Goal: Task Accomplishment & Management: Use online tool/utility

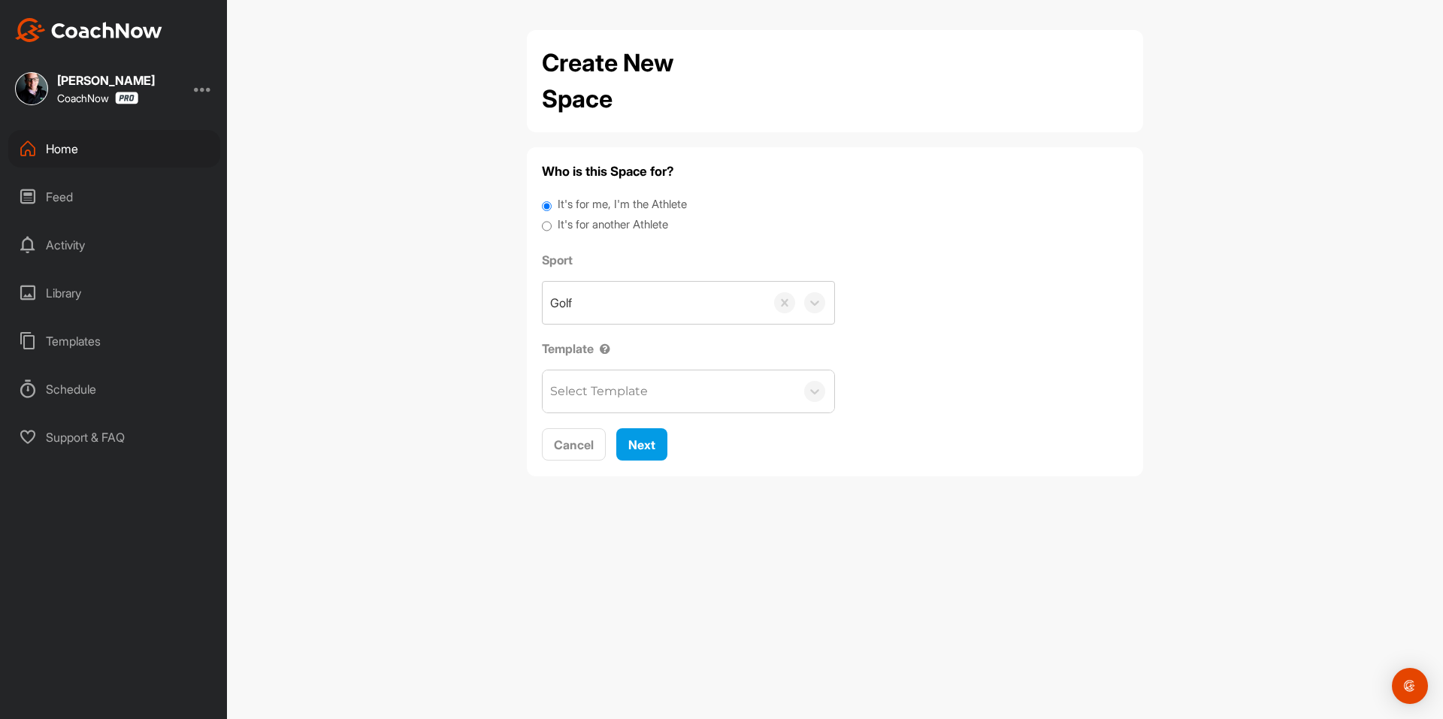
click at [583, 227] on label "It's for another Athlete" at bounding box center [613, 224] width 110 height 17
click at [552, 227] on input "It's for another Athlete" at bounding box center [547, 226] width 10 height 20
radio input "true"
click at [581, 226] on label "It's for another Athlete" at bounding box center [613, 224] width 110 height 17
click at [552, 226] on input "It's for another Athlete" at bounding box center [547, 226] width 10 height 20
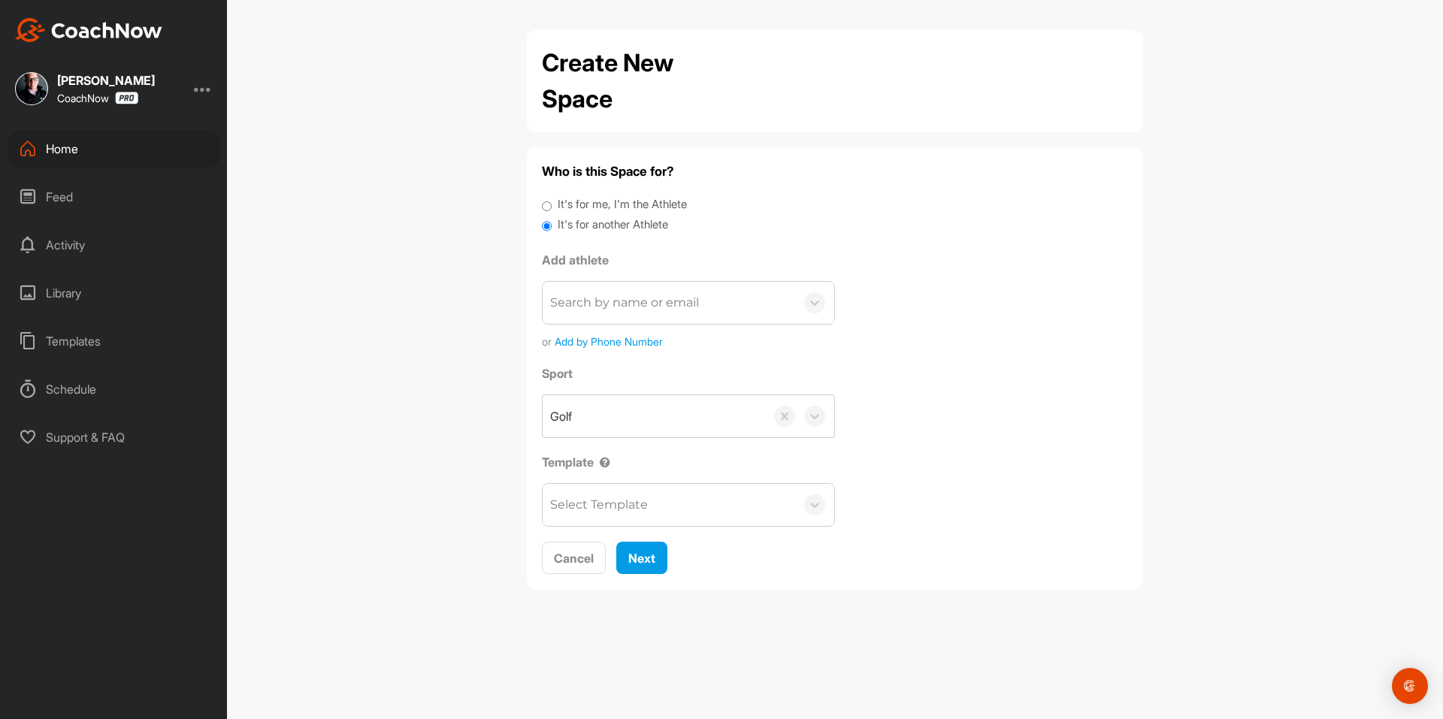
click at [607, 306] on div "Search by name or email" at bounding box center [624, 303] width 149 height 18
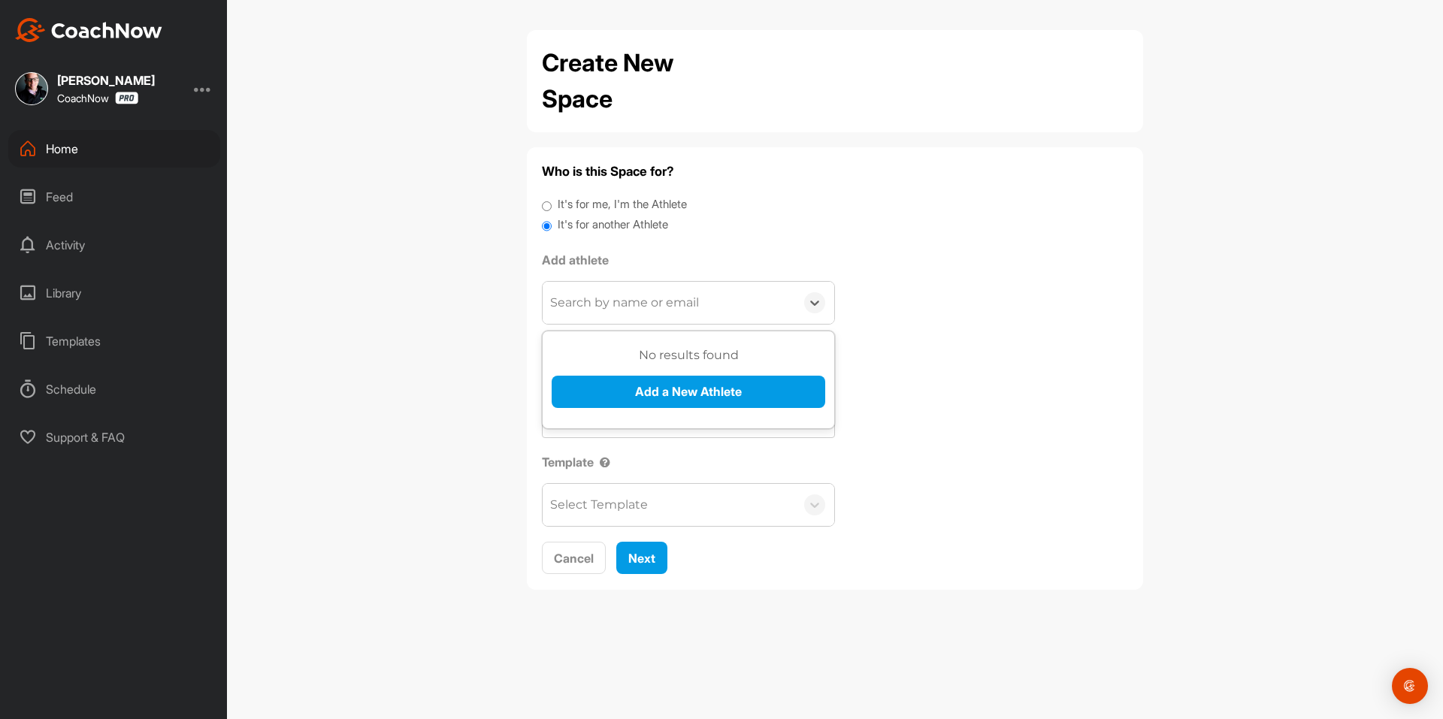
paste input "[EMAIL_ADDRESS][DOMAIN_NAME]"
type input "[EMAIL_ADDRESS][DOMAIN_NAME]"
click at [631, 386] on button "Add a New Athlete" at bounding box center [689, 392] width 274 height 32
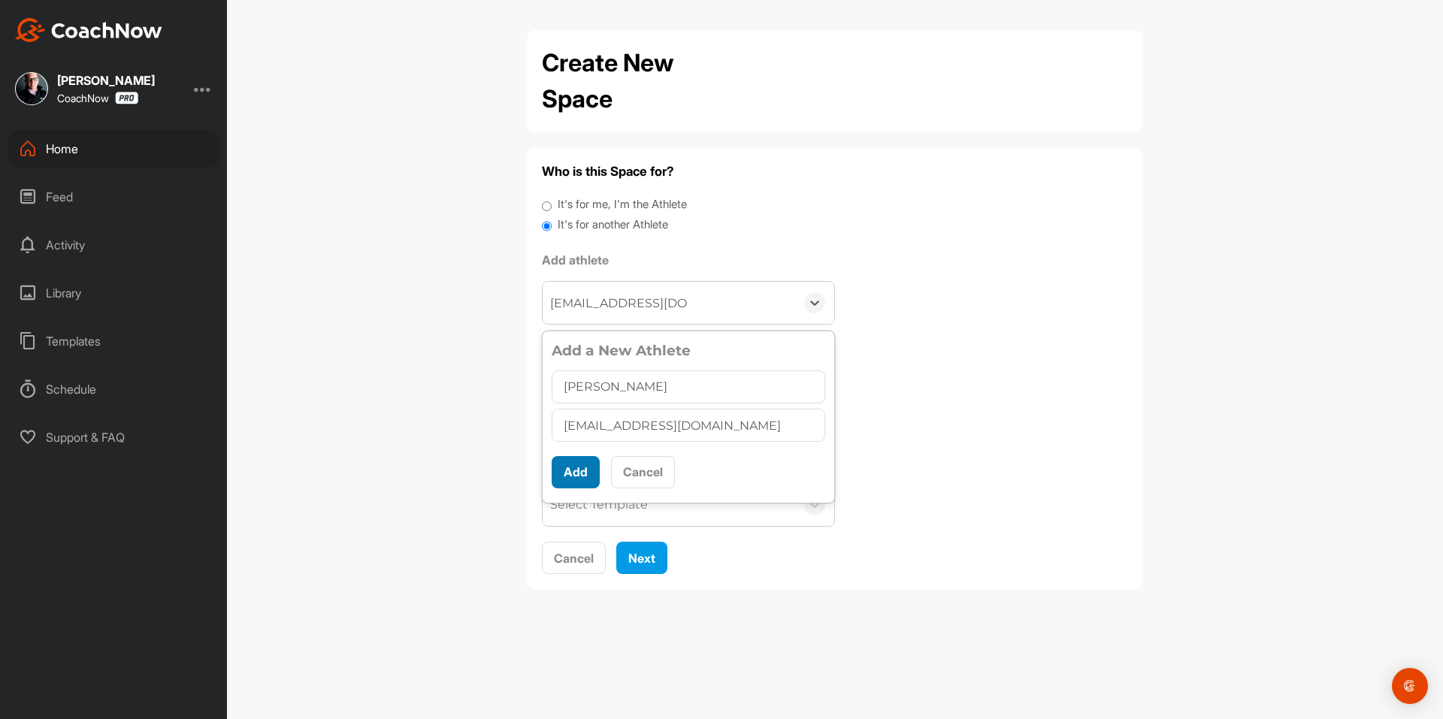
type input "[PERSON_NAME]"
click at [591, 486] on button "Add" at bounding box center [576, 472] width 48 height 32
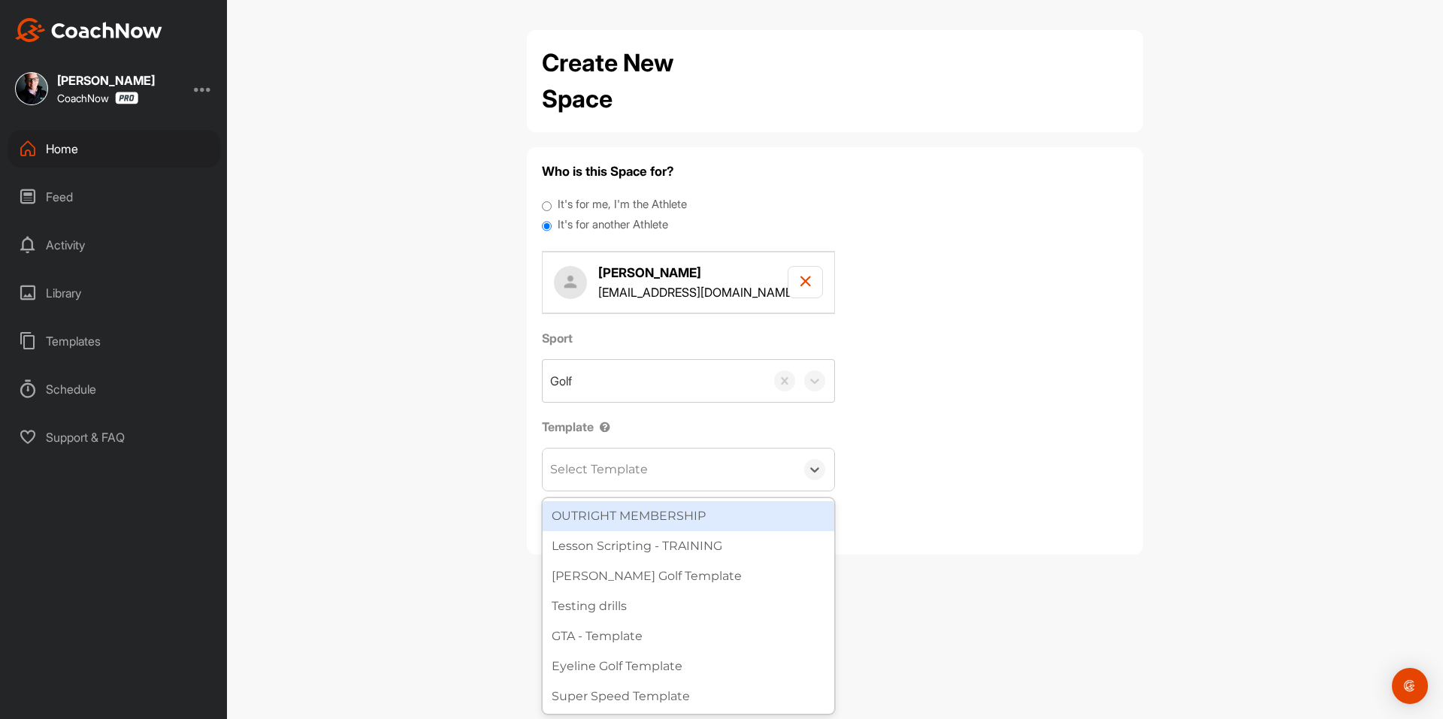
click at [590, 465] on div "Select Template" at bounding box center [599, 470] width 98 height 18
type input "wa"
click at [631, 512] on div "[PERSON_NAME] Golf Template" at bounding box center [689, 516] width 292 height 30
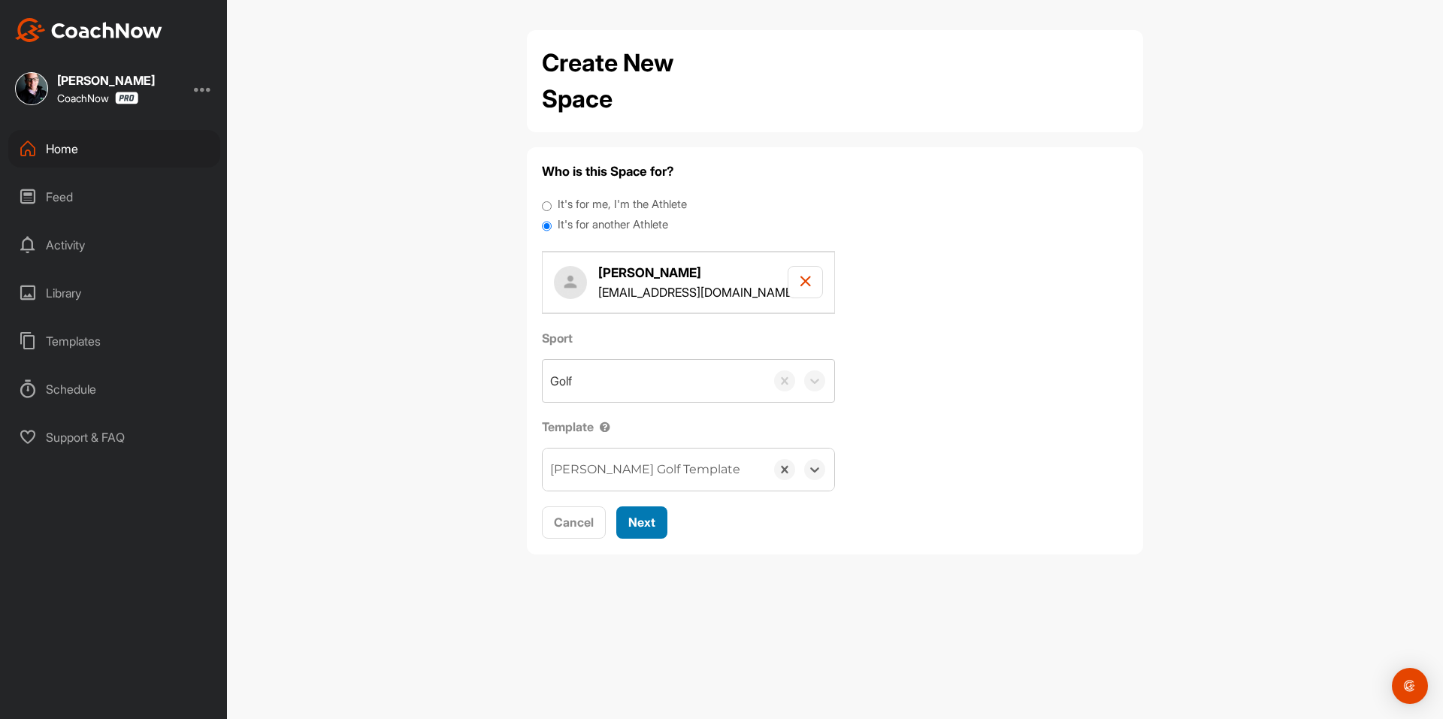
click at [640, 520] on span "Next" at bounding box center [641, 522] width 27 height 15
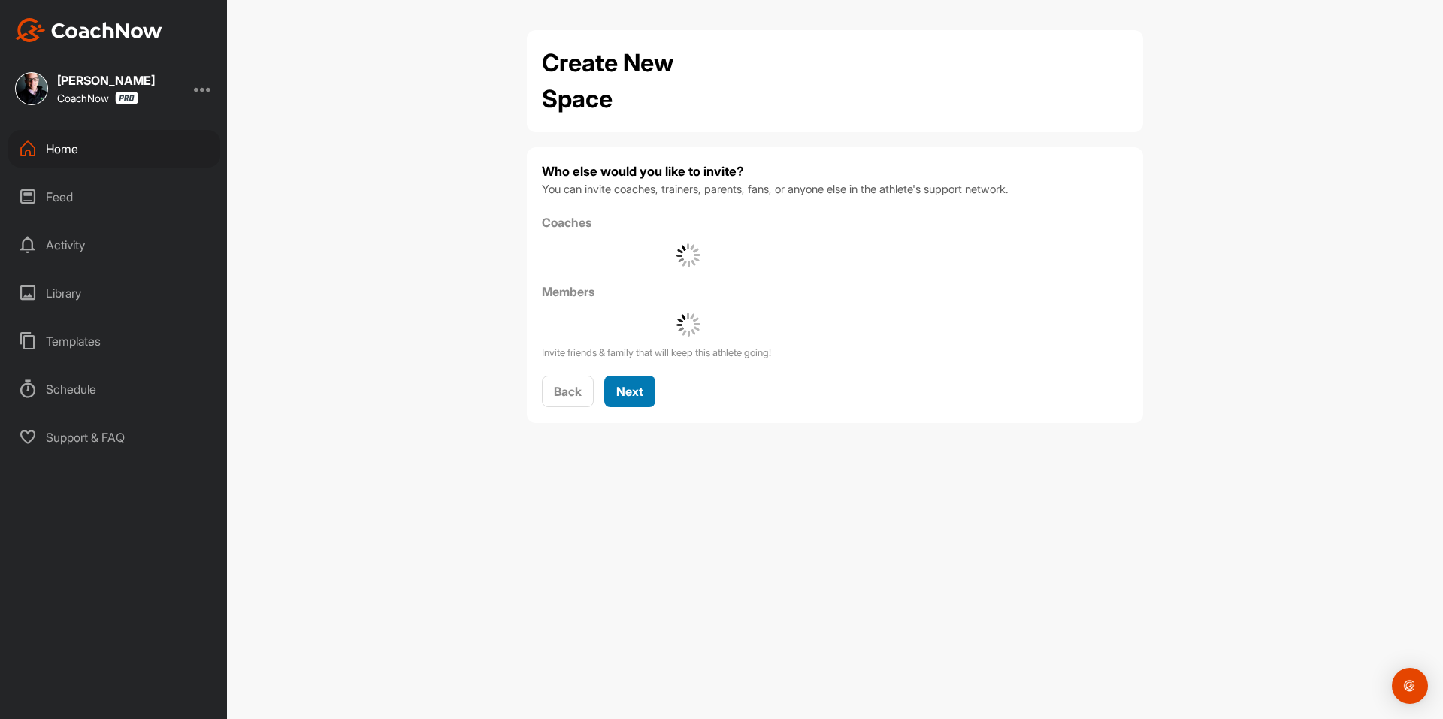
drag, startPoint x: 647, startPoint y: 412, endPoint x: 642, endPoint y: 386, distance: 26.1
click at [647, 411] on div "Who else would you like to invite? You can invite coaches, trainers, parents, f…" at bounding box center [835, 285] width 616 height 276
click at [639, 383] on div "Next" at bounding box center [629, 392] width 27 height 18
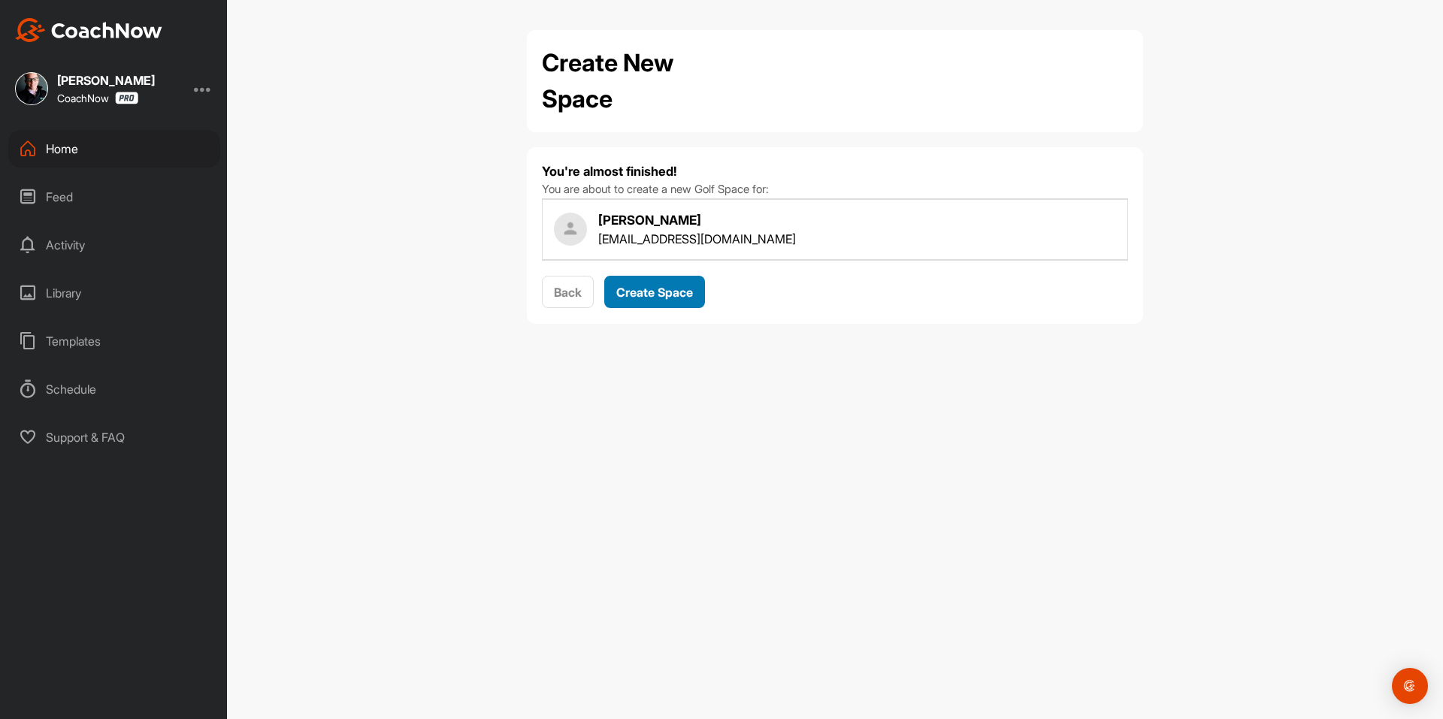
click at [671, 290] on span "Create Space" at bounding box center [654, 292] width 77 height 15
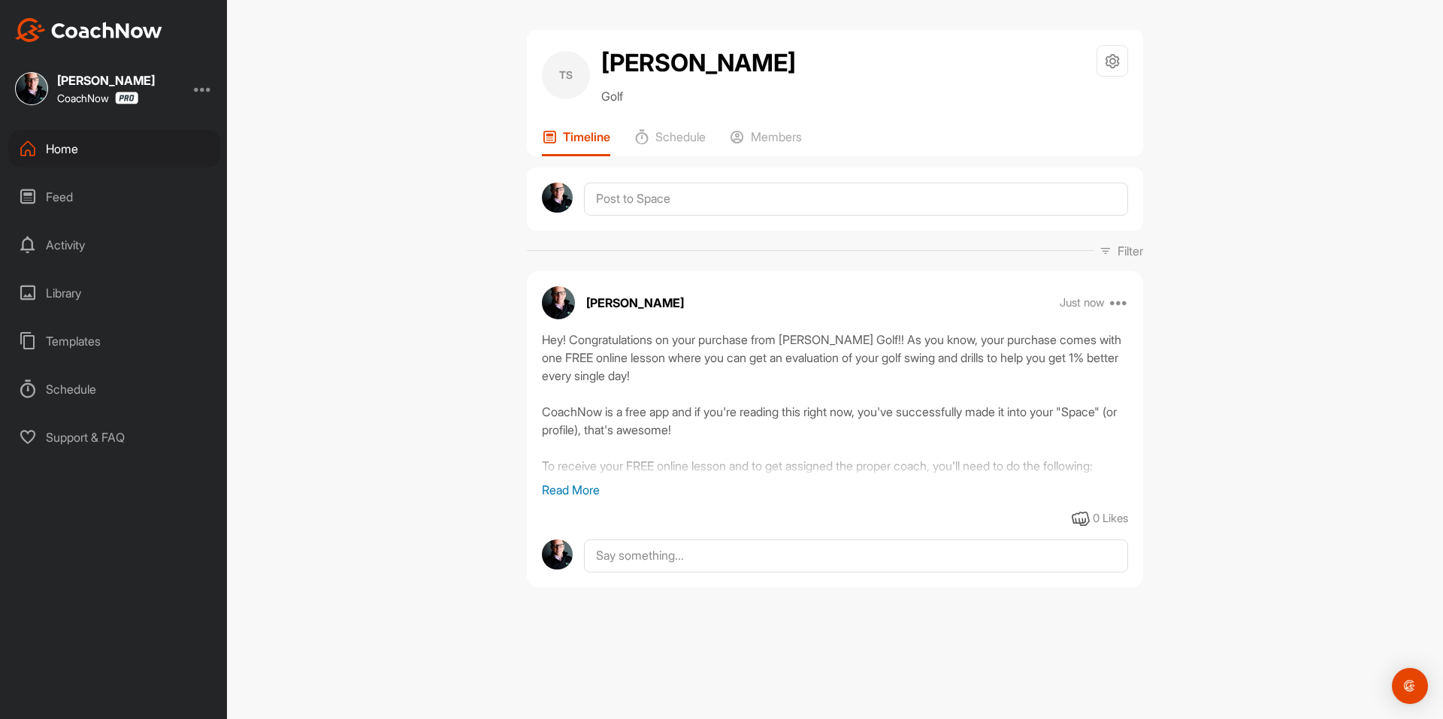
click at [126, 22] on img at bounding box center [88, 30] width 147 height 24
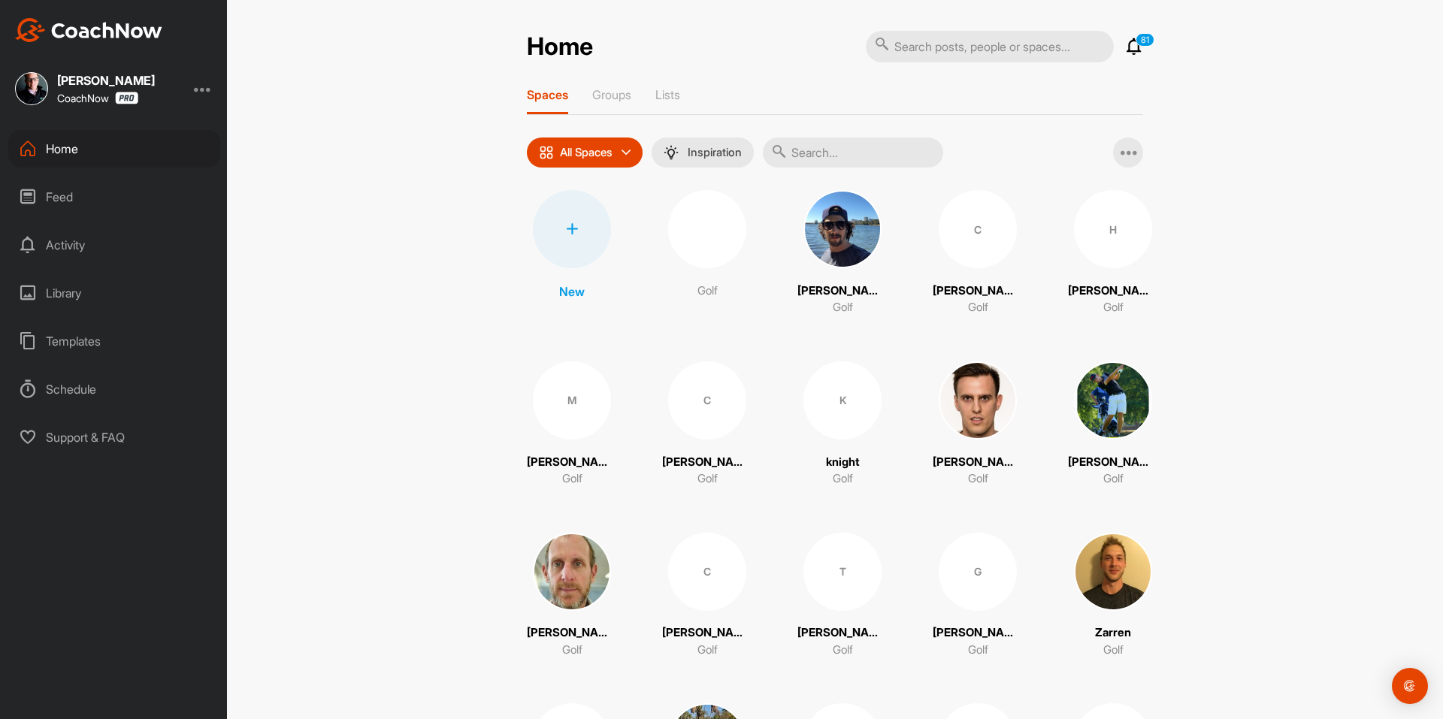
drag, startPoint x: 616, startPoint y: 245, endPoint x: 577, endPoint y: 249, distance: 39.3
click at [570, 242] on div at bounding box center [572, 229] width 78 height 78
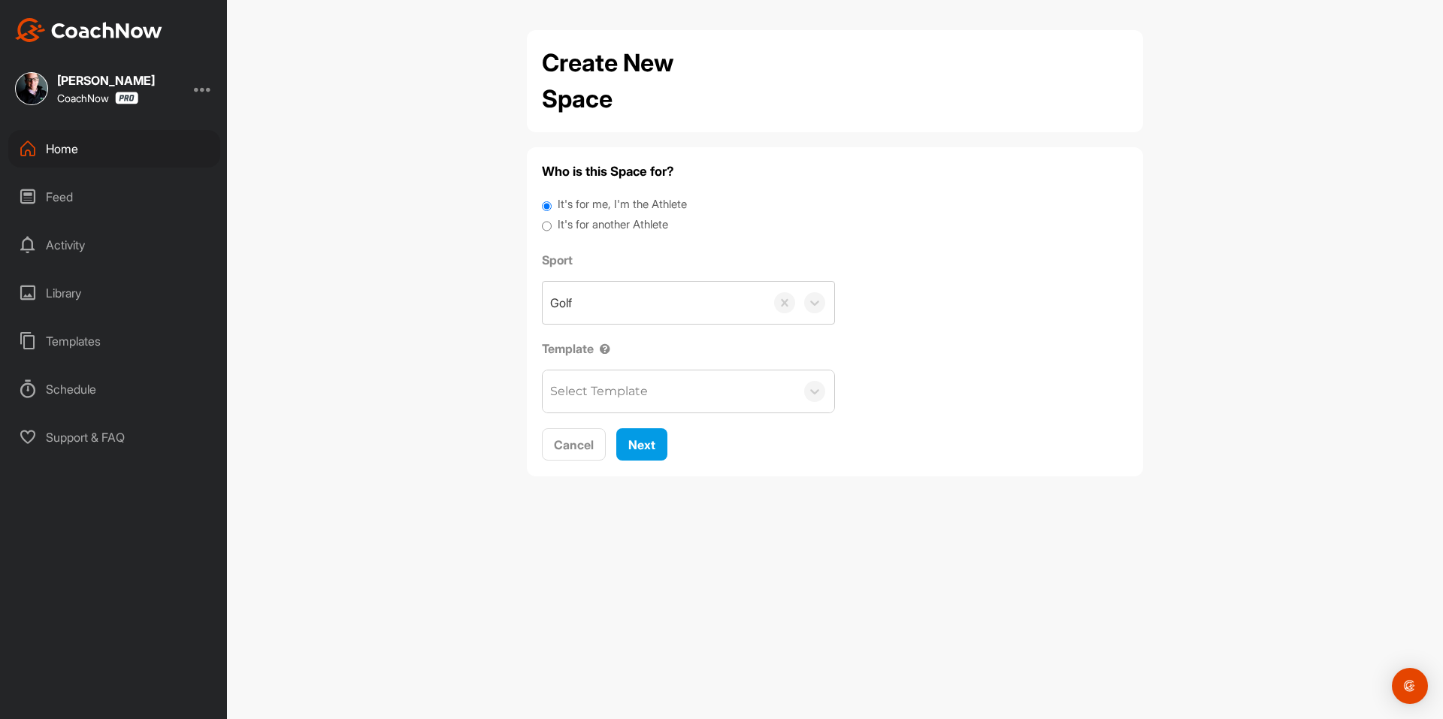
click at [615, 219] on label "It's for another Athlete" at bounding box center [613, 224] width 110 height 17
click at [552, 219] on input "It's for another Athlete" at bounding box center [547, 226] width 10 height 20
radio input "true"
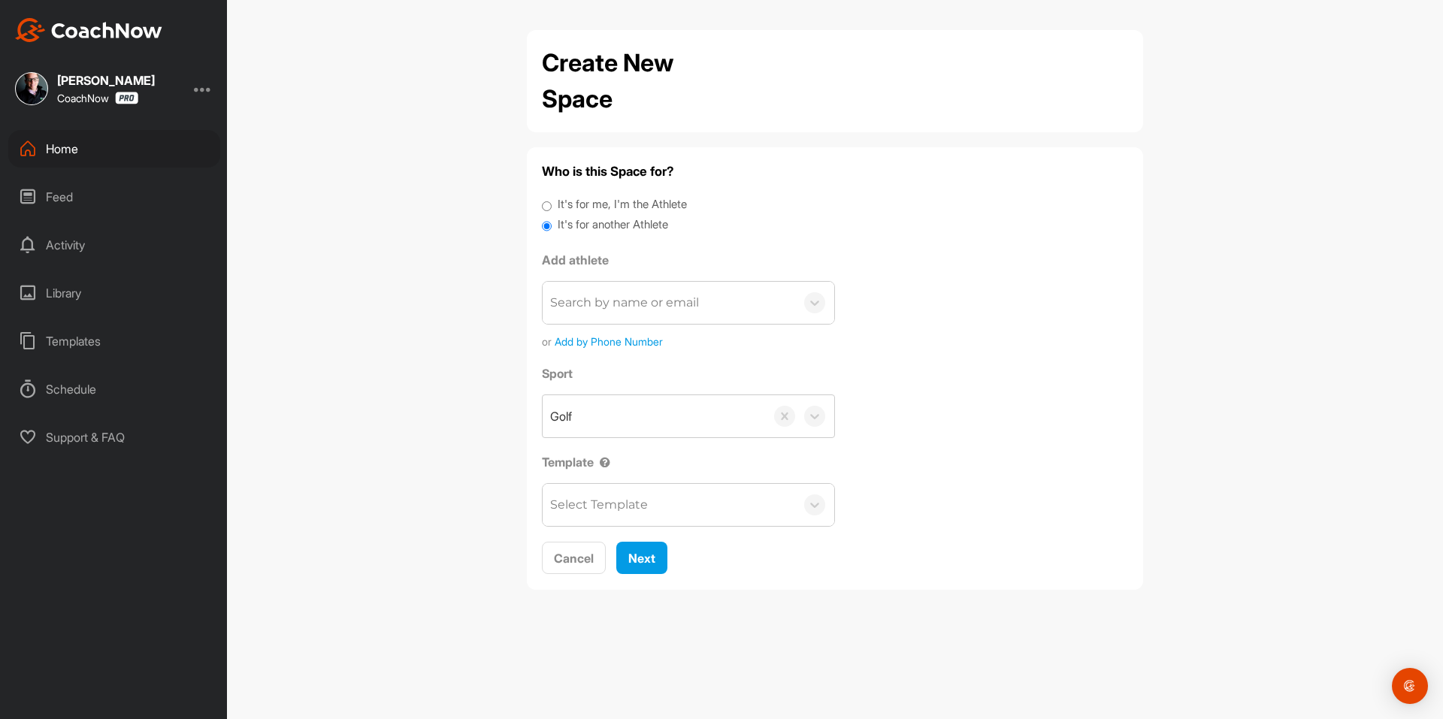
click at [605, 222] on label "It's for another Athlete" at bounding box center [613, 224] width 110 height 17
click at [552, 222] on input "It's for another Athlete" at bounding box center [547, 226] width 10 height 20
click at [612, 265] on label "Add athlete" at bounding box center [688, 260] width 293 height 18
click at [612, 307] on div "Search by name or email" at bounding box center [624, 303] width 149 height 18
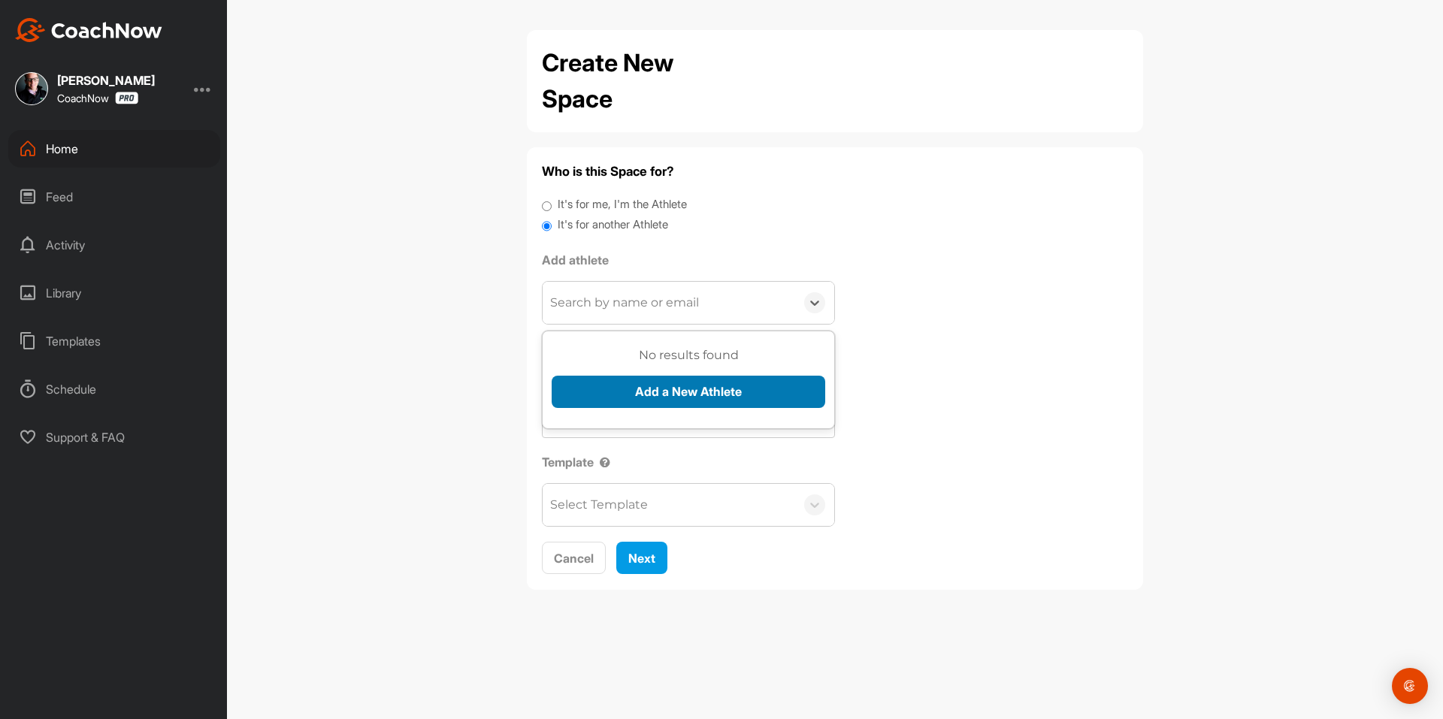
paste input "[EMAIL_ADDRESS][DOMAIN_NAME]"
type input "[EMAIL_ADDRESS][DOMAIN_NAME]"
click at [646, 401] on button "Add a New Athlete" at bounding box center [689, 392] width 274 height 32
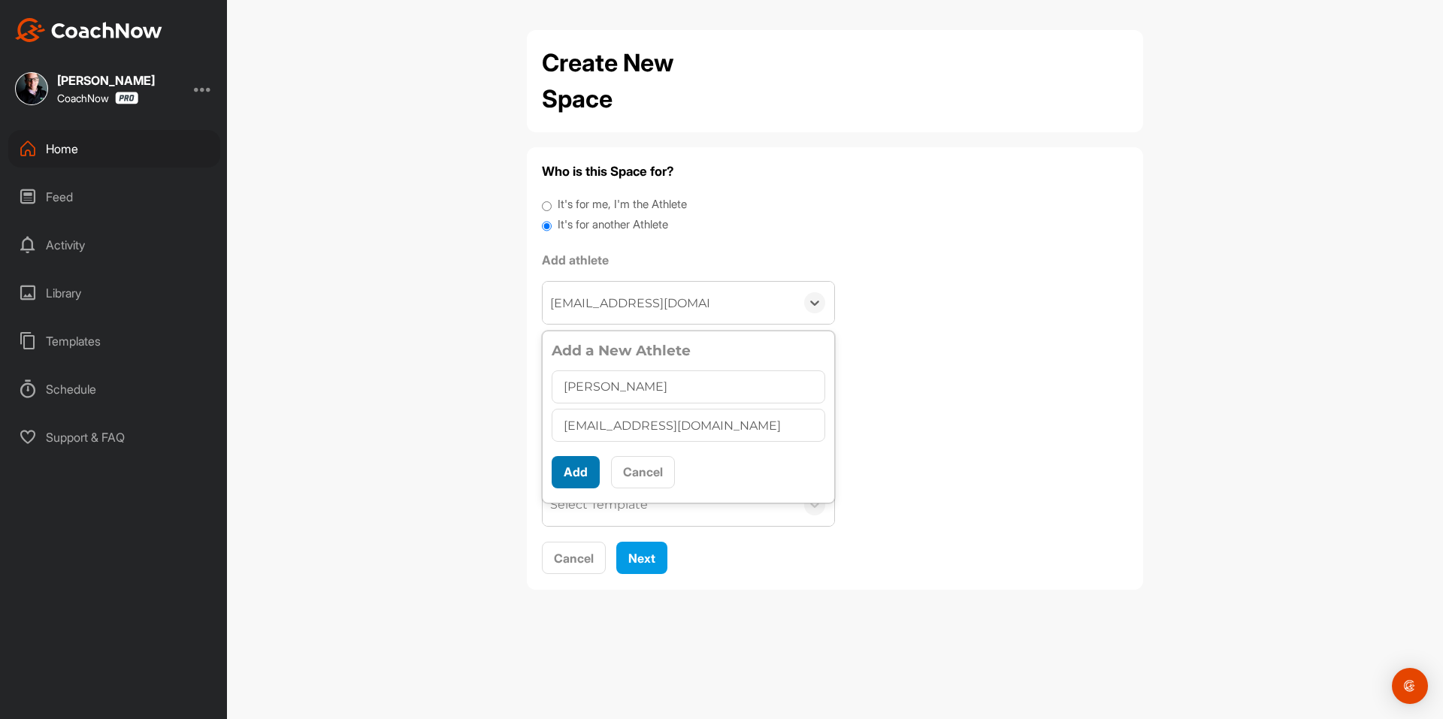
type input "[PERSON_NAME]"
click at [582, 473] on button "Add" at bounding box center [576, 472] width 48 height 32
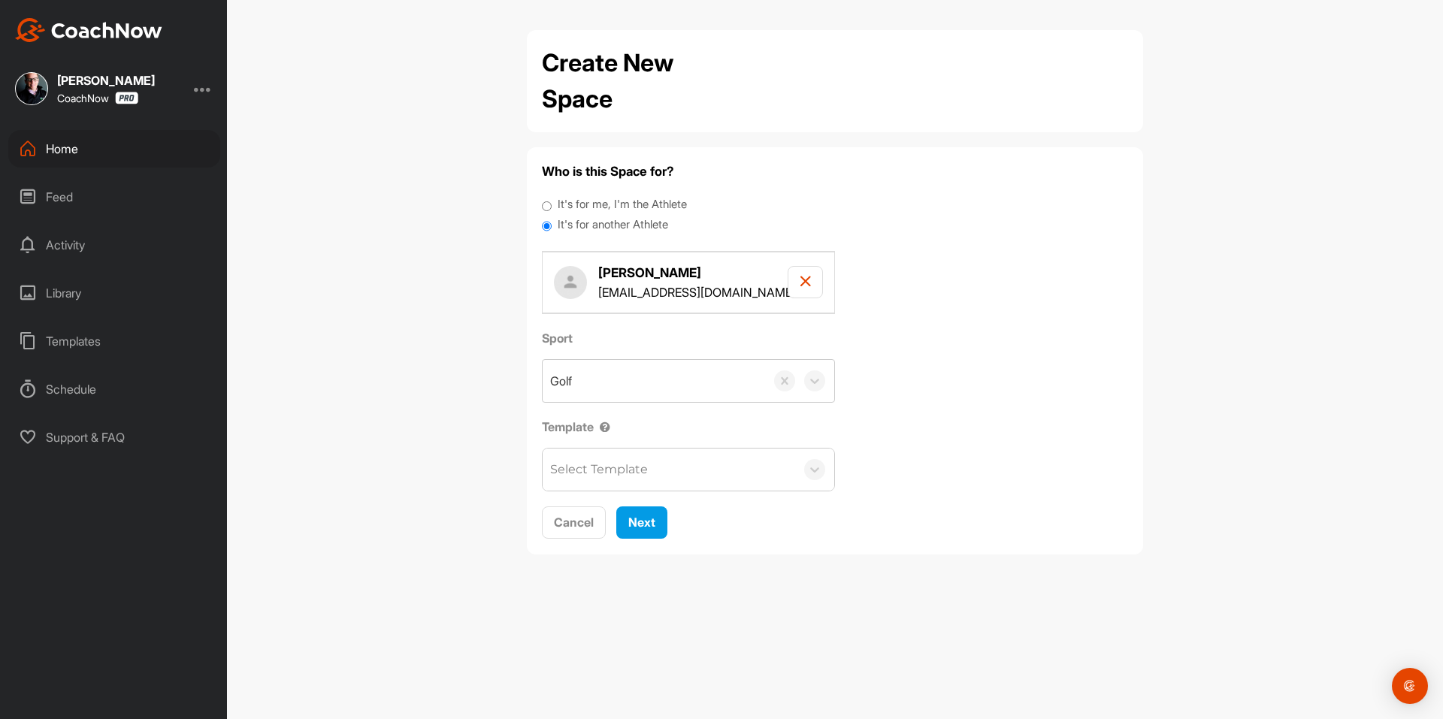
click at [592, 476] on div "Select Template" at bounding box center [599, 470] width 98 height 18
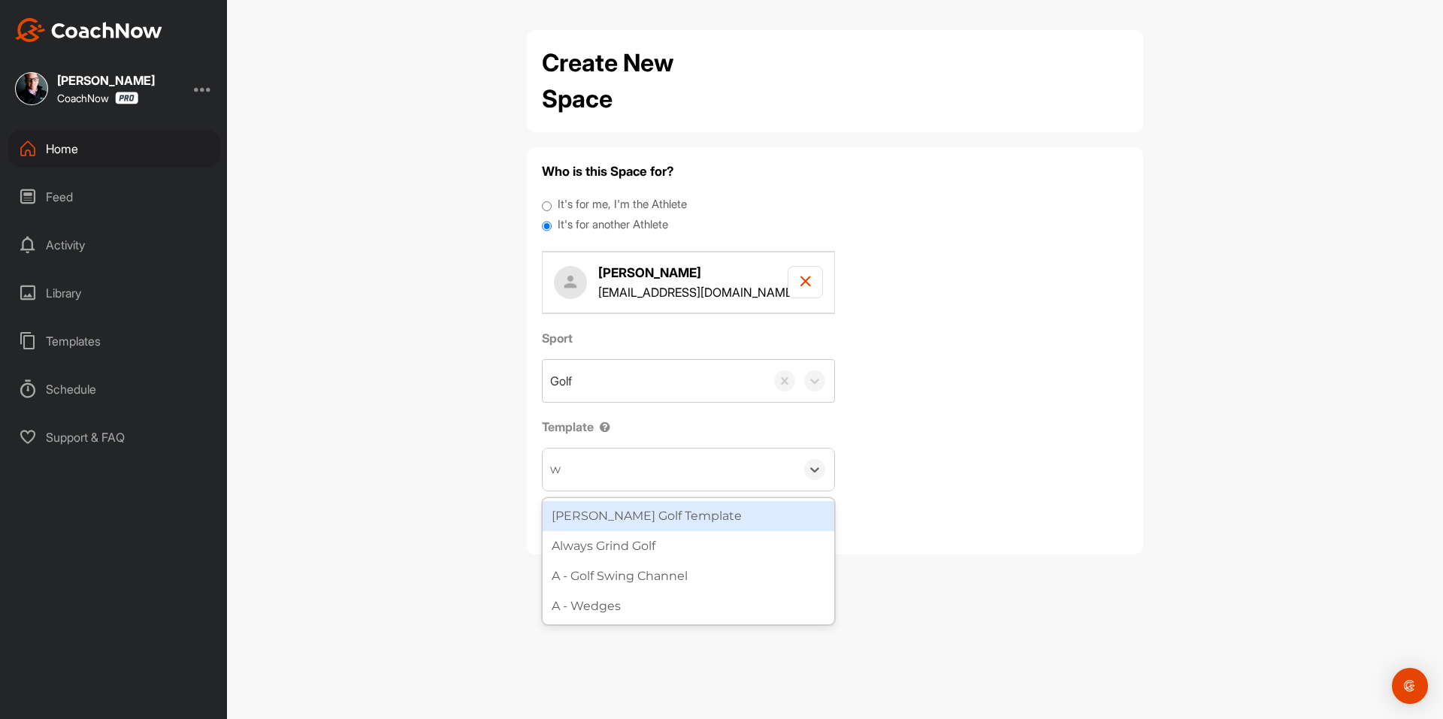
type input "wa"
click at [643, 507] on div "[PERSON_NAME] Golf Template" at bounding box center [689, 516] width 292 height 30
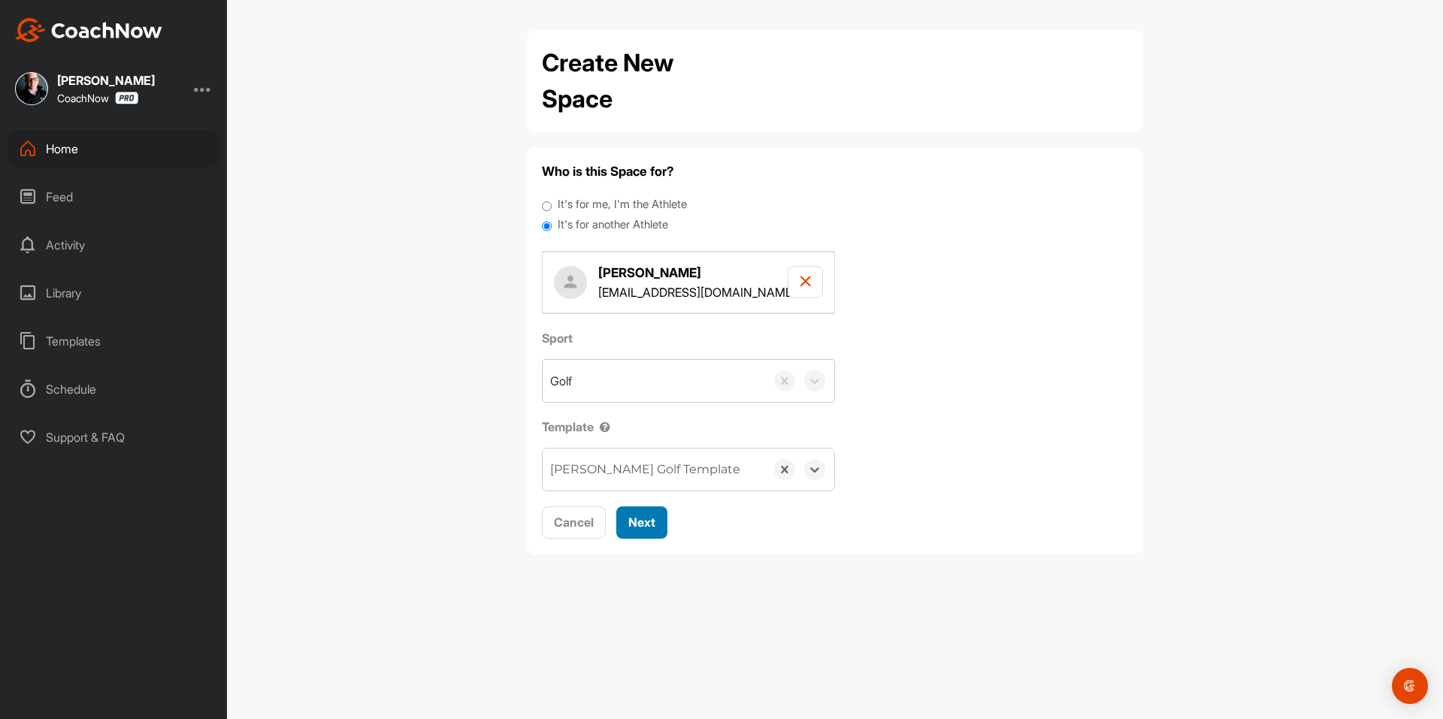
click at [647, 513] on div "Next" at bounding box center [641, 522] width 27 height 18
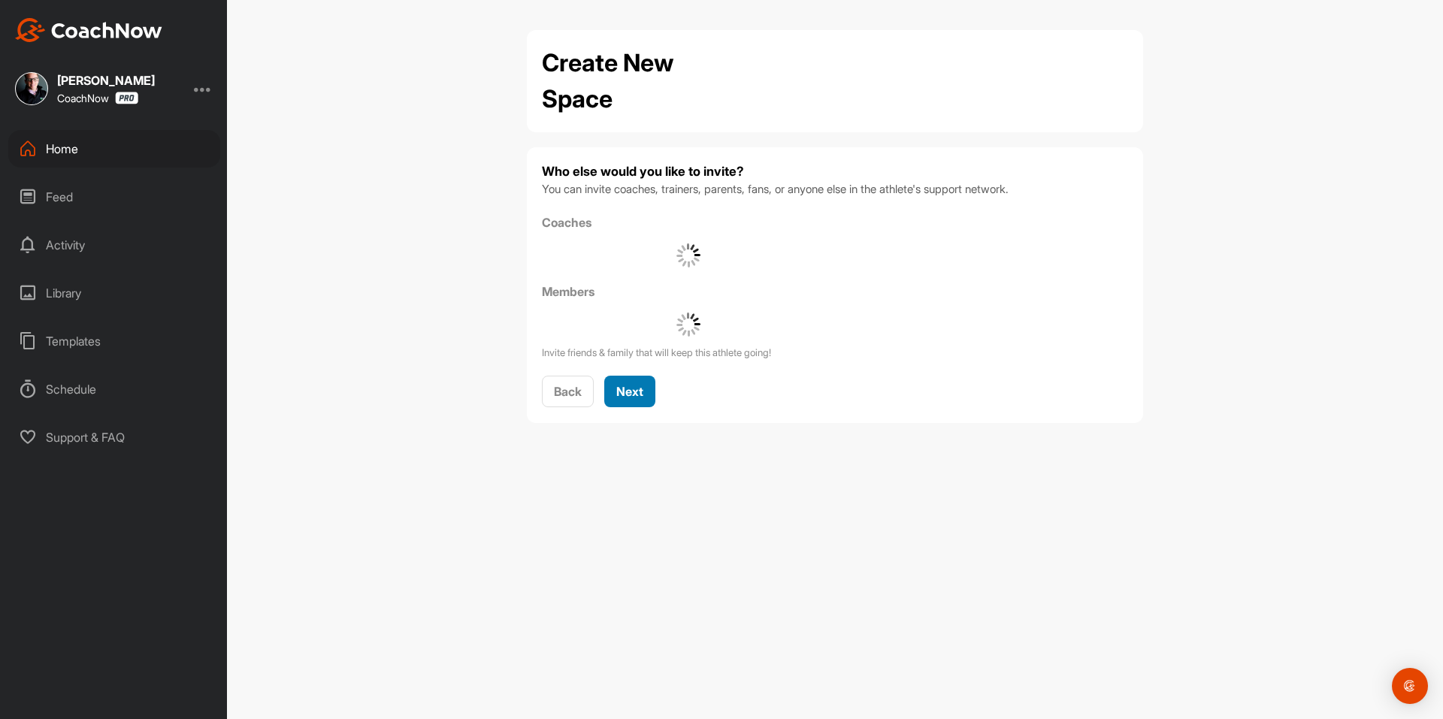
click at [635, 376] on button "Next" at bounding box center [629, 392] width 51 height 32
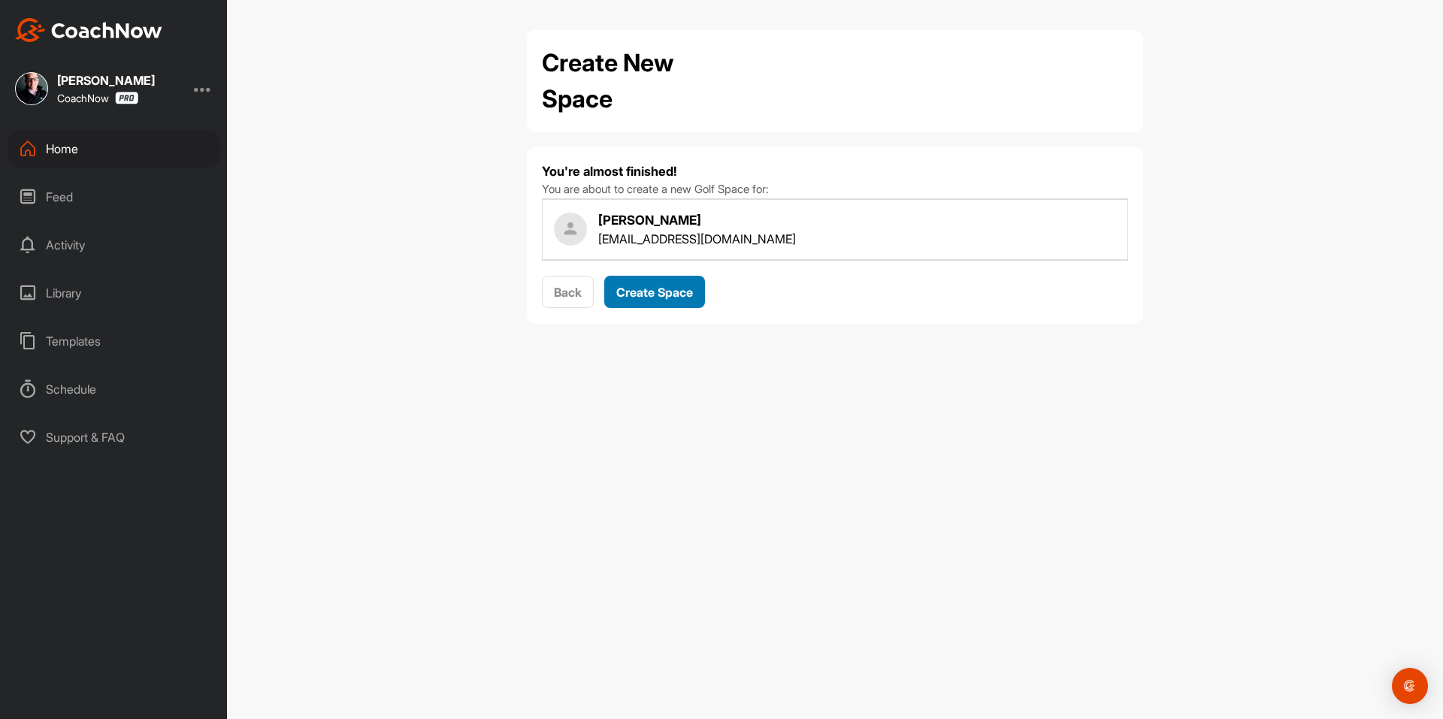
click at [657, 286] on span "Create Space" at bounding box center [654, 292] width 77 height 15
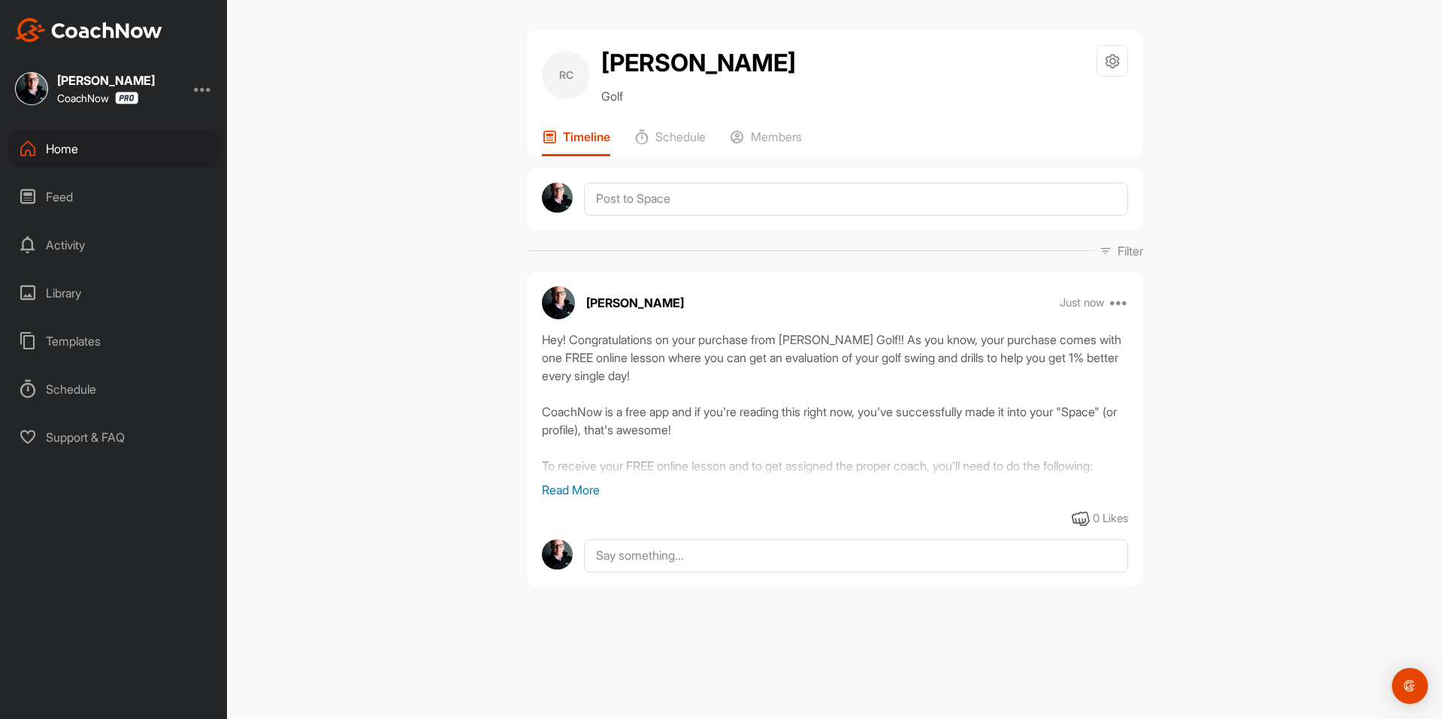
click at [149, 27] on img at bounding box center [88, 30] width 147 height 24
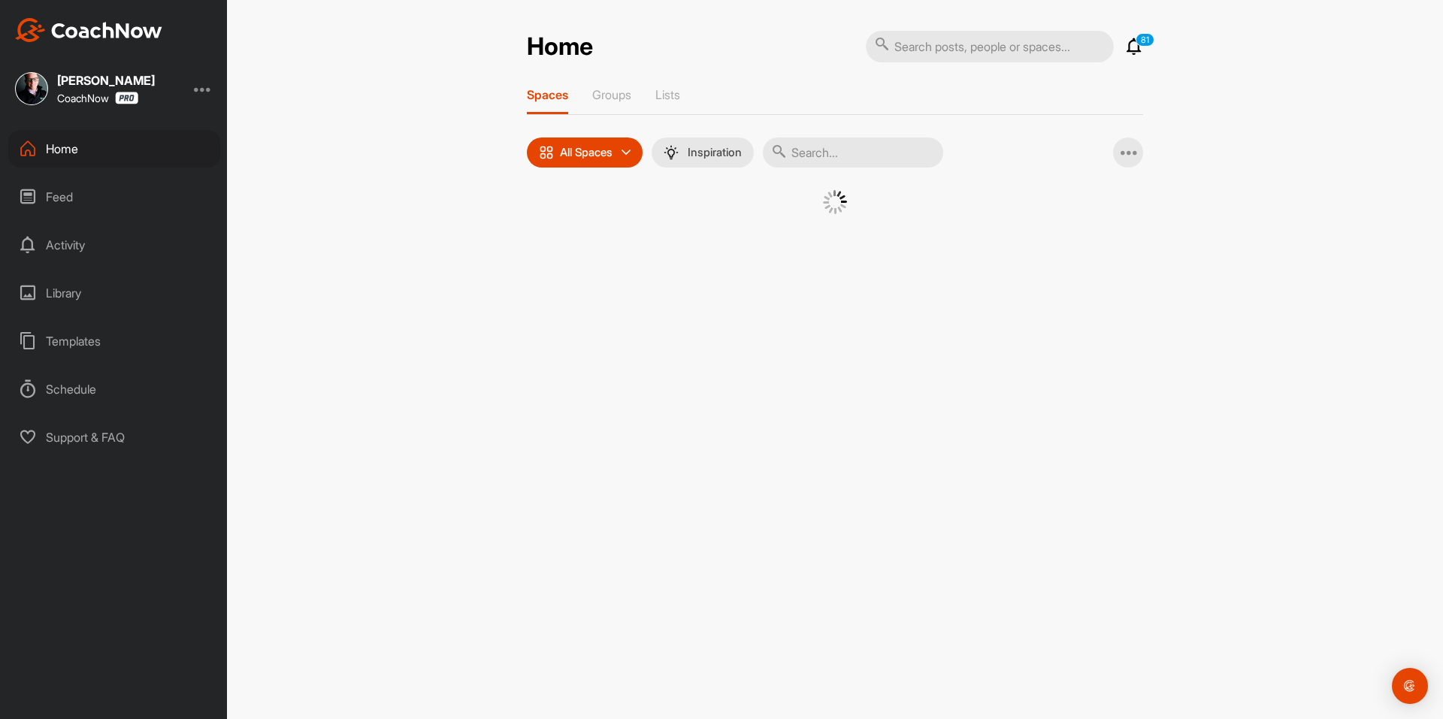
click at [565, 234] on div at bounding box center [834, 213] width 541 height 47
click at [563, 233] on div at bounding box center [835, 221] width 616 height 62
click at [558, 236] on div at bounding box center [835, 221] width 616 height 62
click at [558, 241] on div at bounding box center [835, 221] width 616 height 62
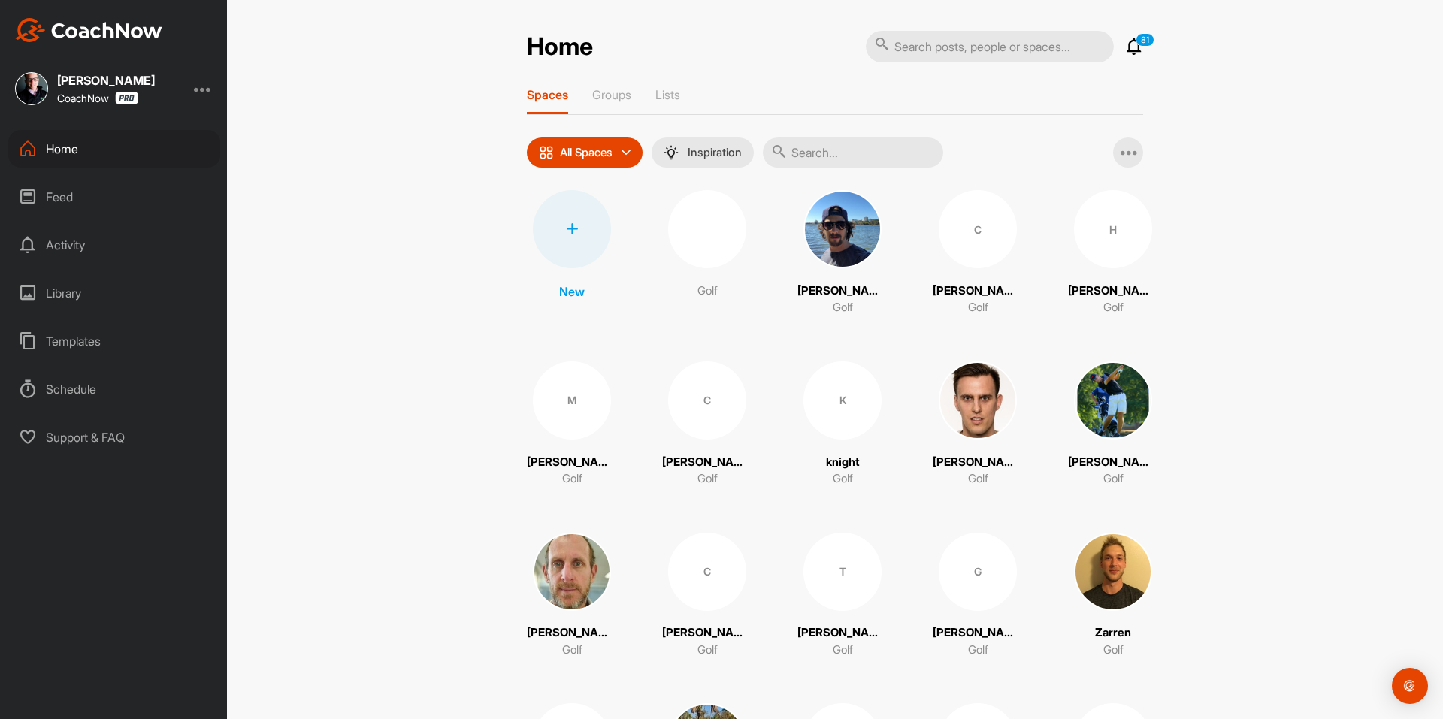
click at [560, 240] on div at bounding box center [572, 229] width 78 height 78
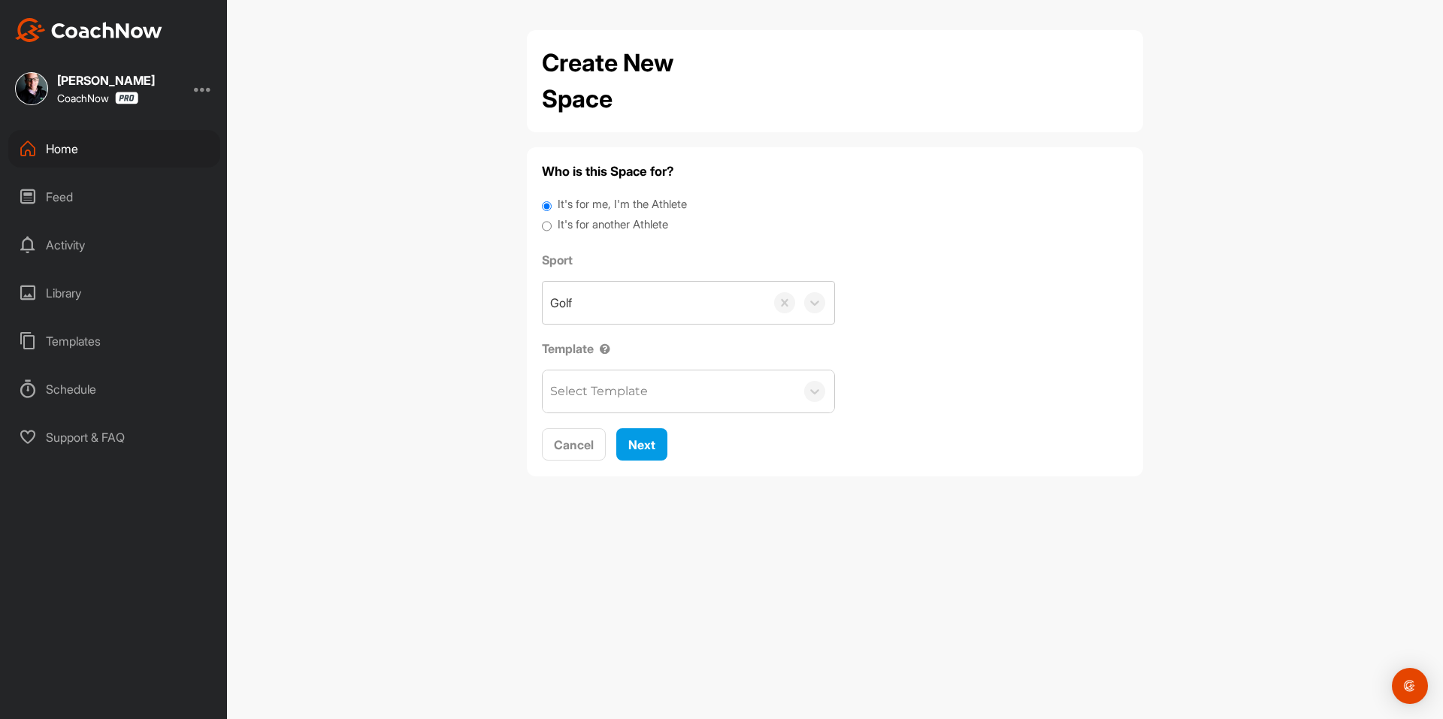
click at [567, 223] on label "It's for another Athlete" at bounding box center [613, 224] width 110 height 17
click at [552, 223] on input "It's for another Athlete" at bounding box center [547, 226] width 10 height 20
radio input "true"
click at [569, 225] on label "It's for another Athlete" at bounding box center [613, 224] width 110 height 17
click at [552, 225] on input "It's for another Athlete" at bounding box center [547, 226] width 10 height 20
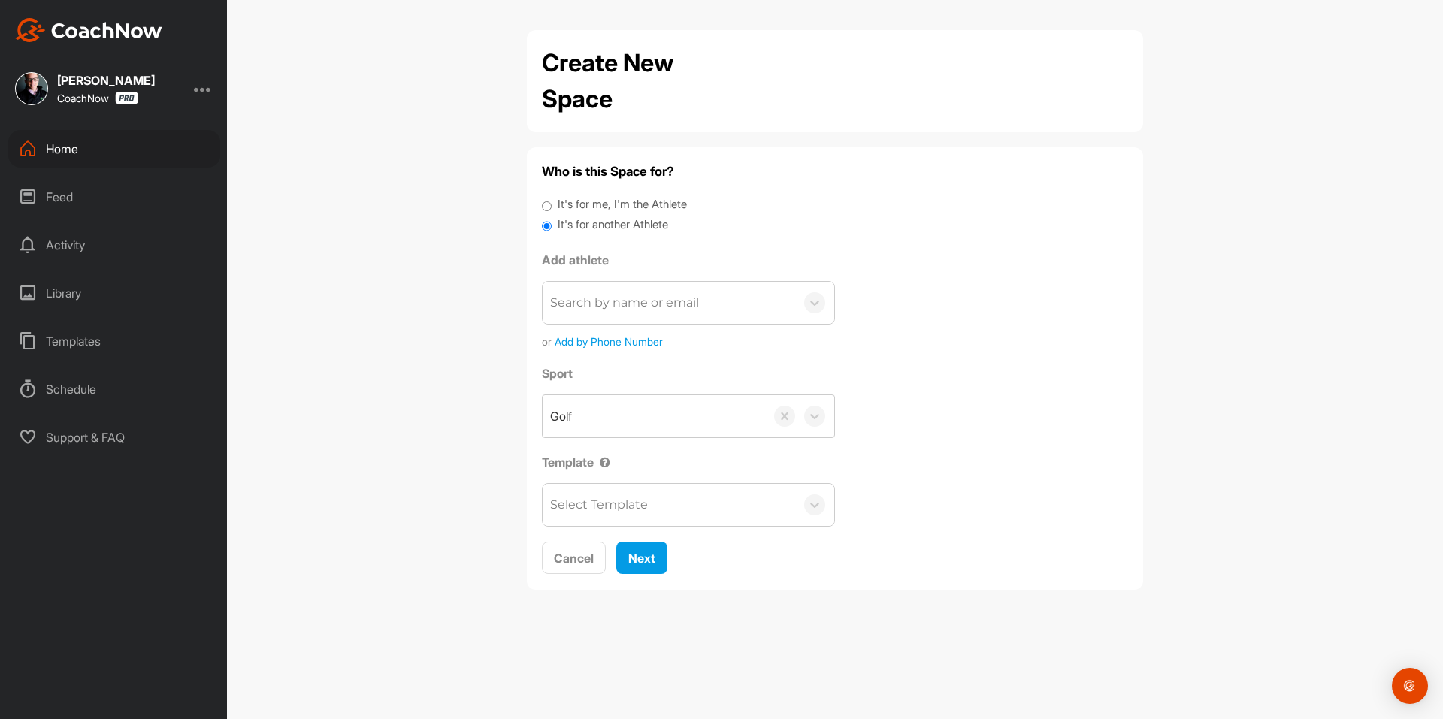
click at [604, 309] on div "Search by name or email" at bounding box center [624, 303] width 149 height 18
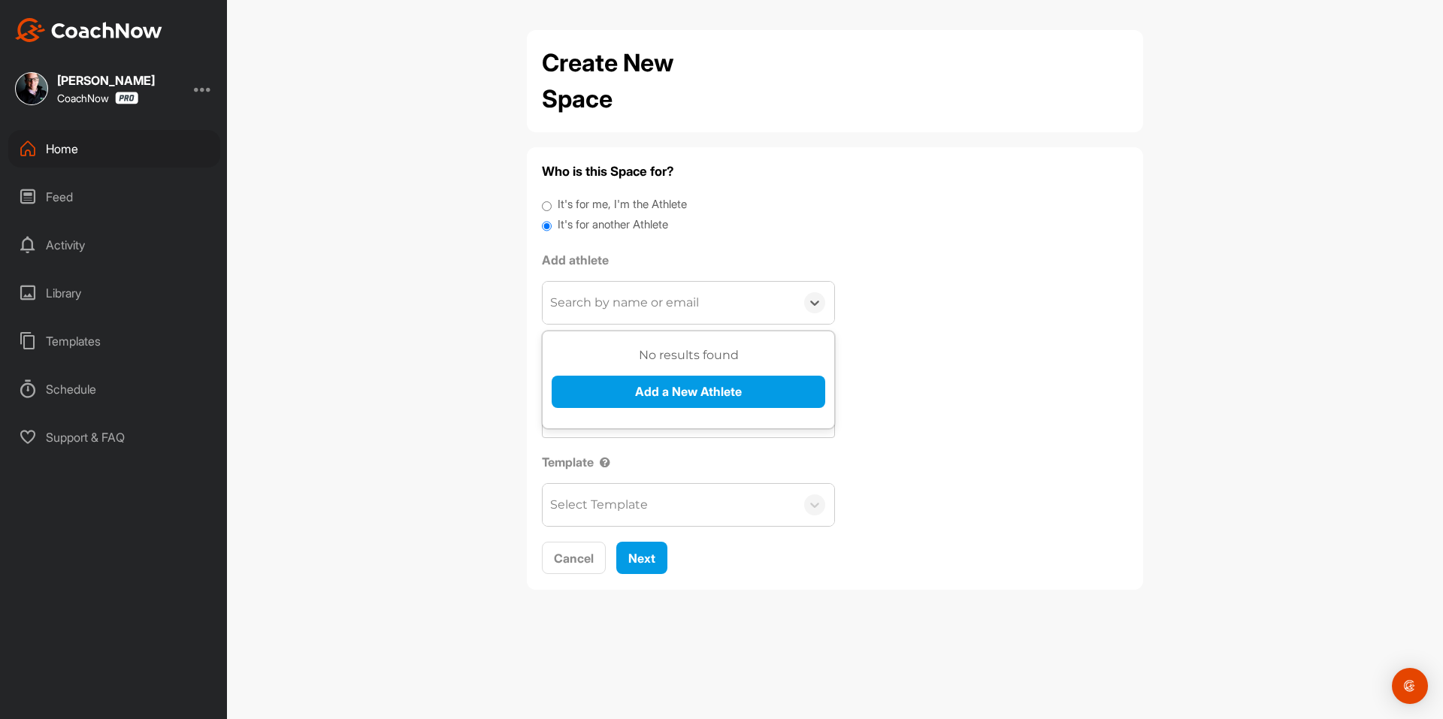
paste input "[EMAIL_ADDRESS][DOMAIN_NAME]"
type input "[EMAIL_ADDRESS][DOMAIN_NAME]"
click at [622, 392] on button "Add a New Athlete" at bounding box center [689, 392] width 274 height 32
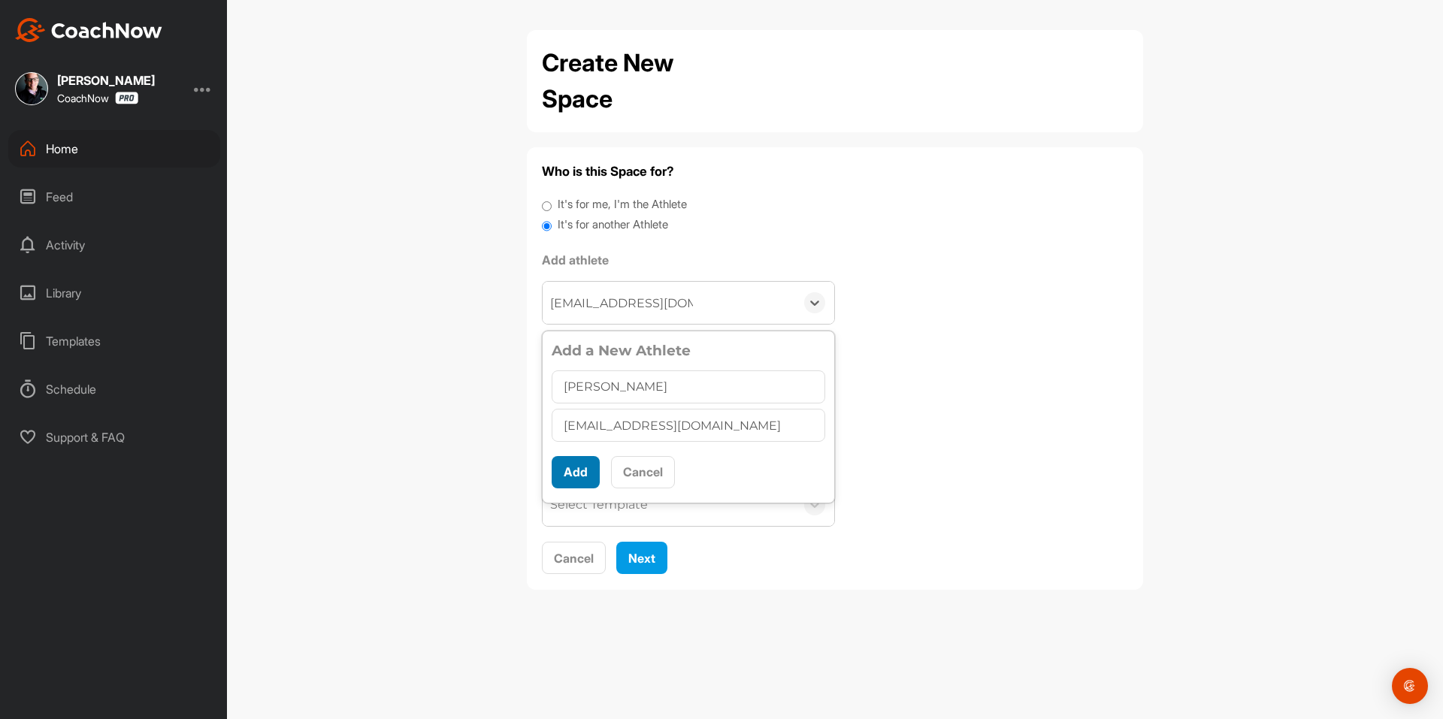
type input "[PERSON_NAME]"
click at [576, 471] on button "Add" at bounding box center [576, 472] width 48 height 32
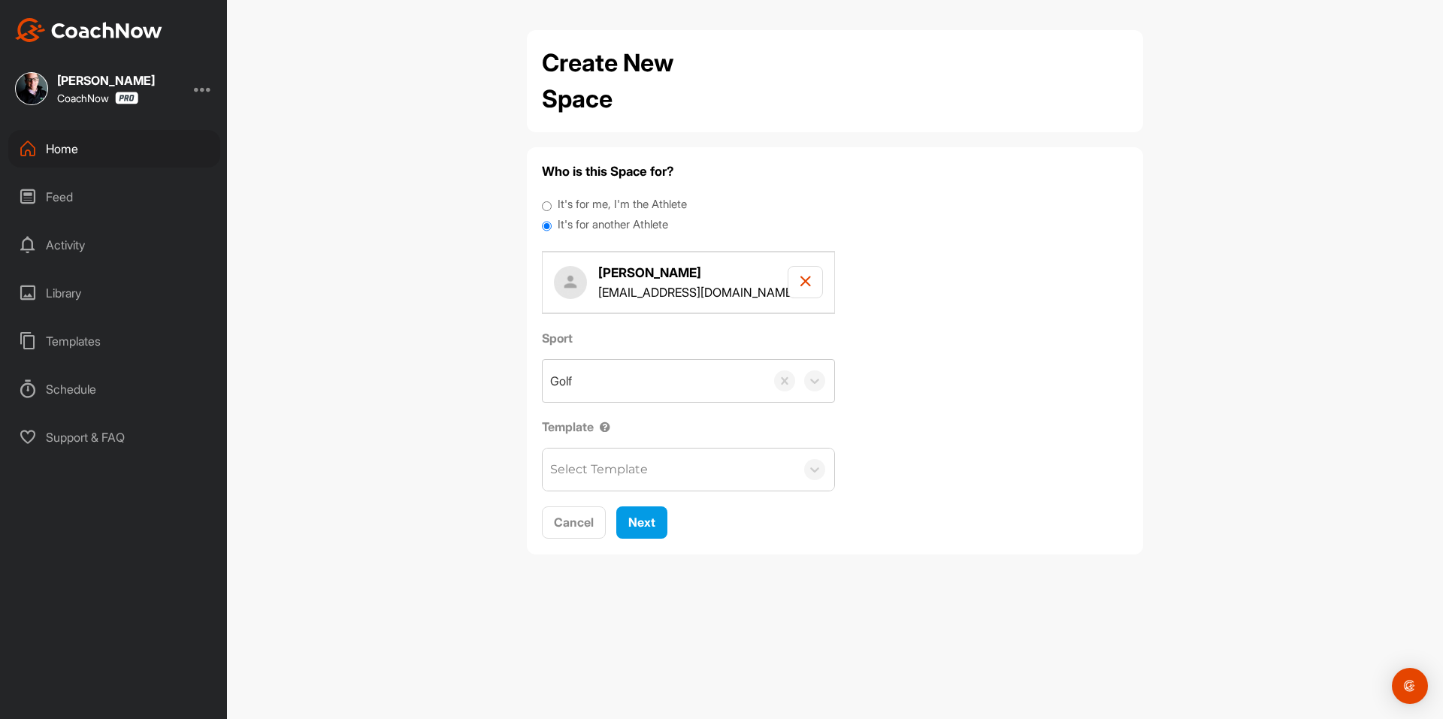
click at [579, 471] on div "Select Template" at bounding box center [599, 470] width 98 height 18
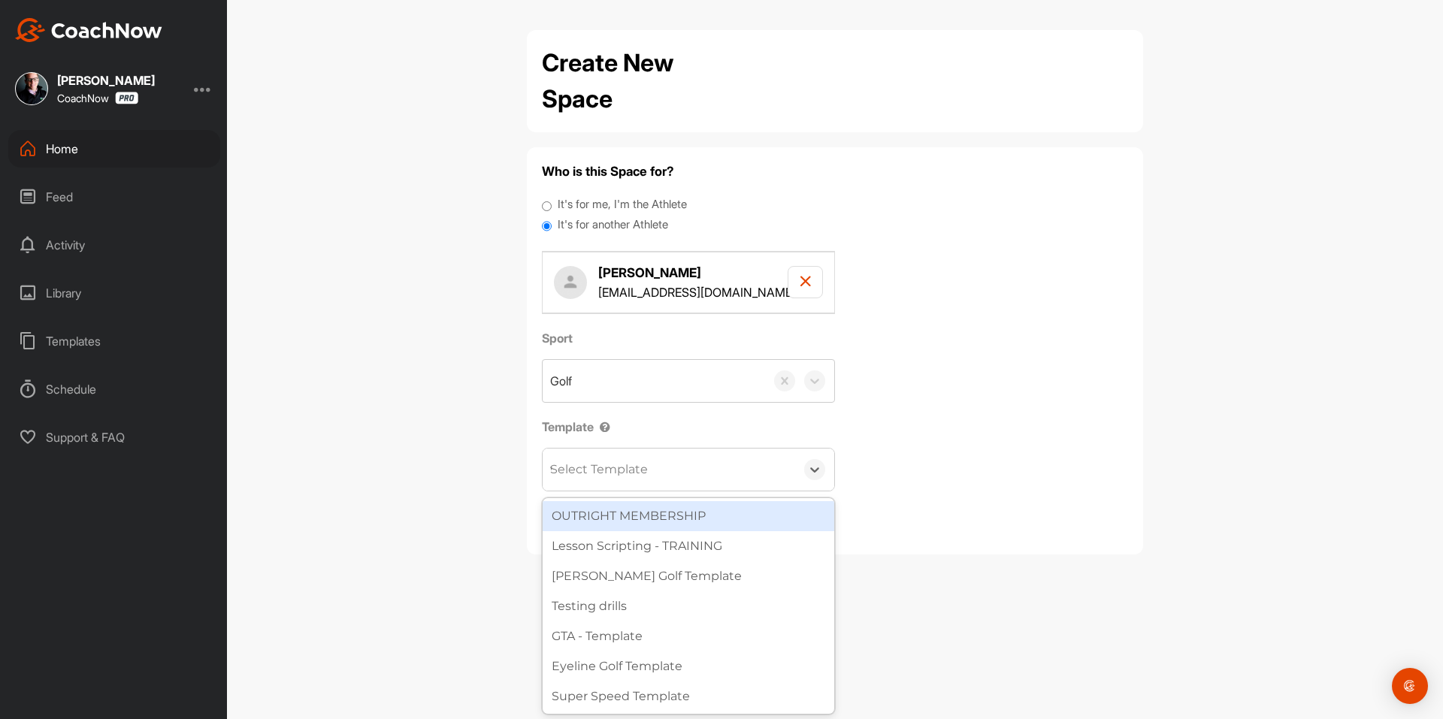
type input "wa"
click at [613, 509] on div "[PERSON_NAME] Golf Template" at bounding box center [689, 516] width 292 height 30
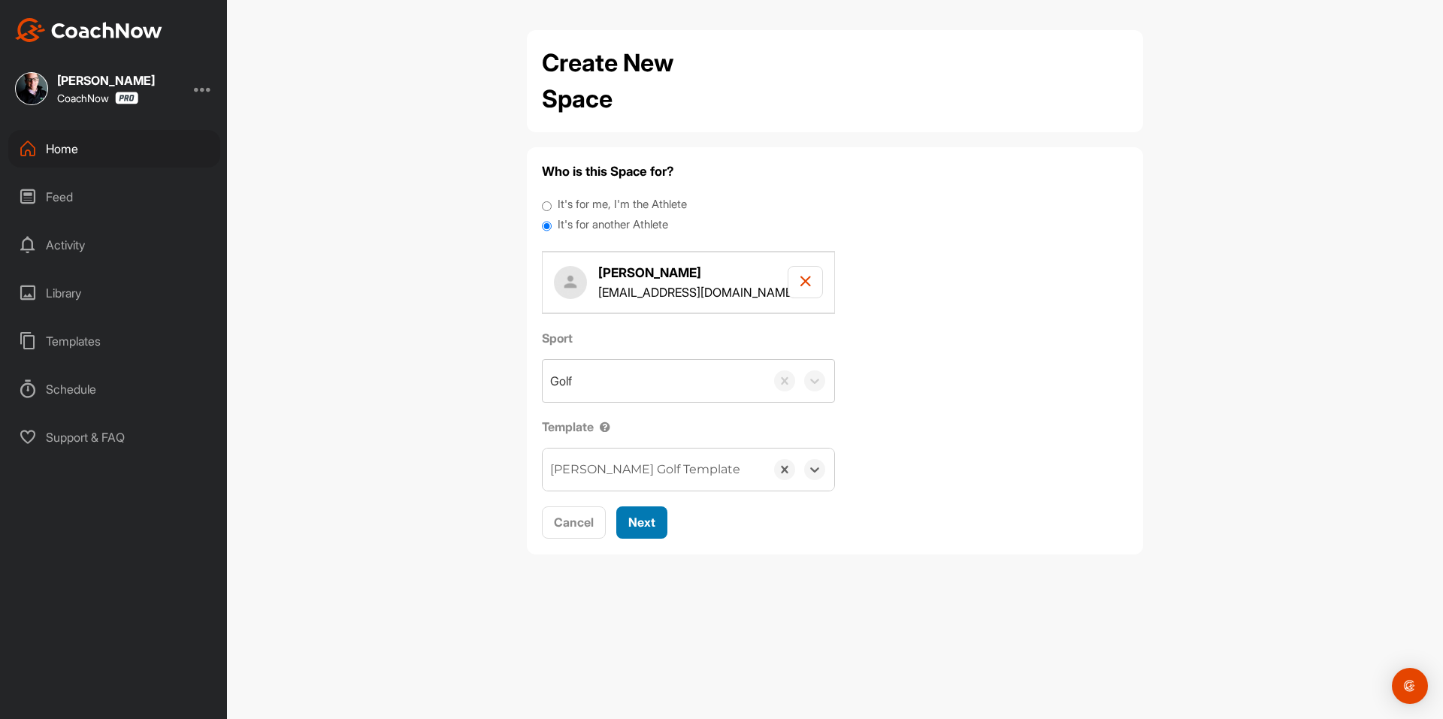
click at [640, 516] on span "Next" at bounding box center [641, 522] width 27 height 15
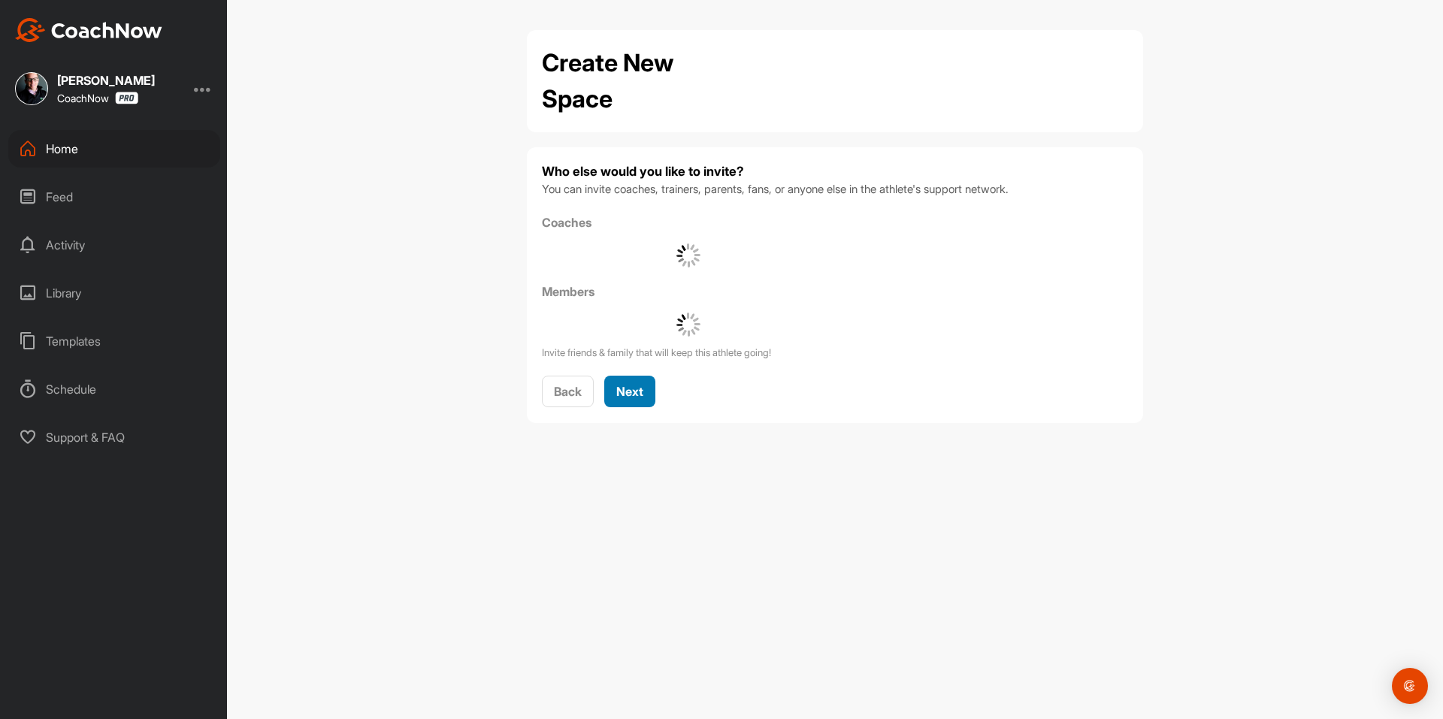
click at [635, 395] on span "Next" at bounding box center [629, 391] width 27 height 15
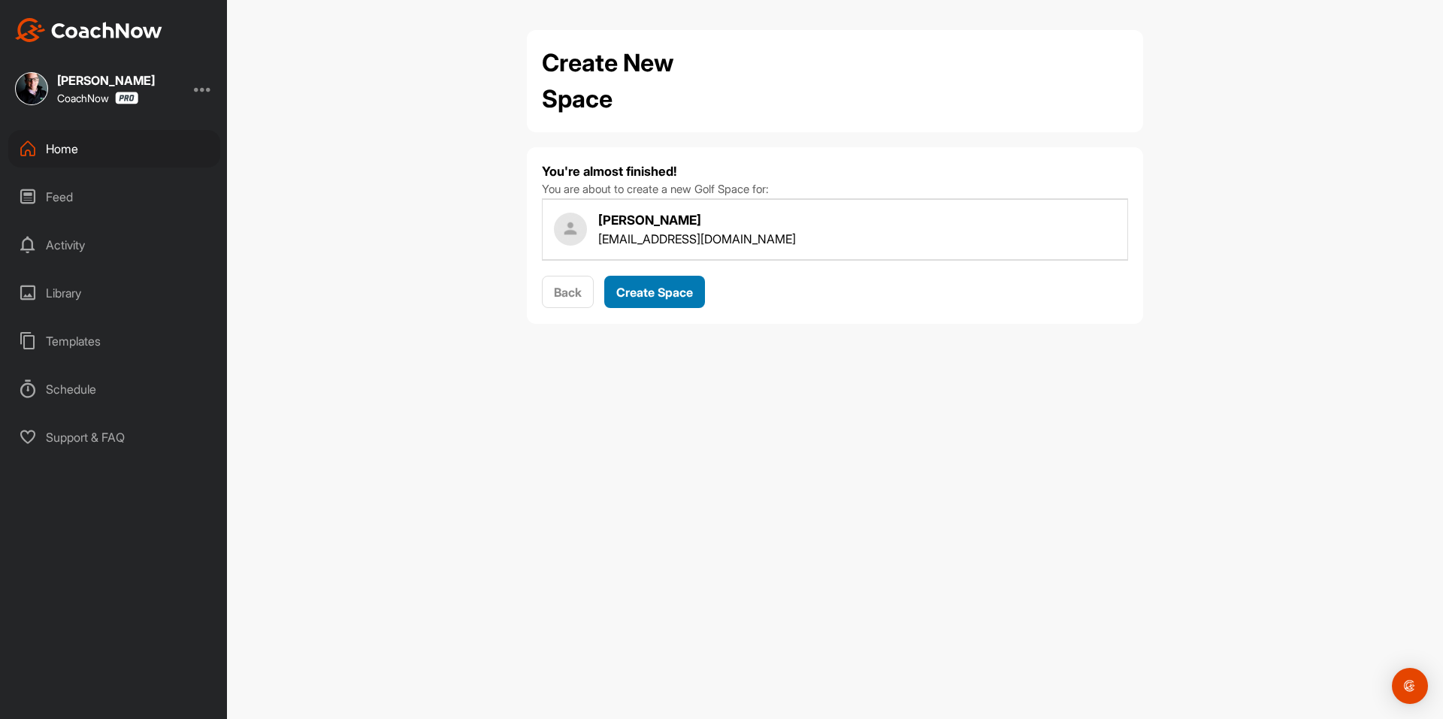
click at [657, 283] on div "Create Space" at bounding box center [654, 292] width 77 height 18
